Goal: Information Seeking & Learning: Learn about a topic

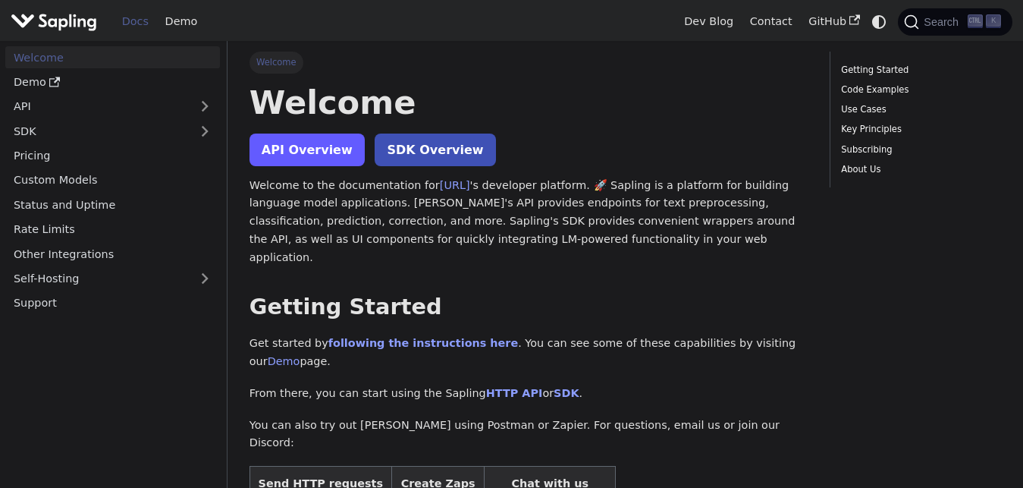
click at [318, 151] on link "API Overview" at bounding box center [306, 149] width 115 height 33
